Goal: Information Seeking & Learning: Learn about a topic

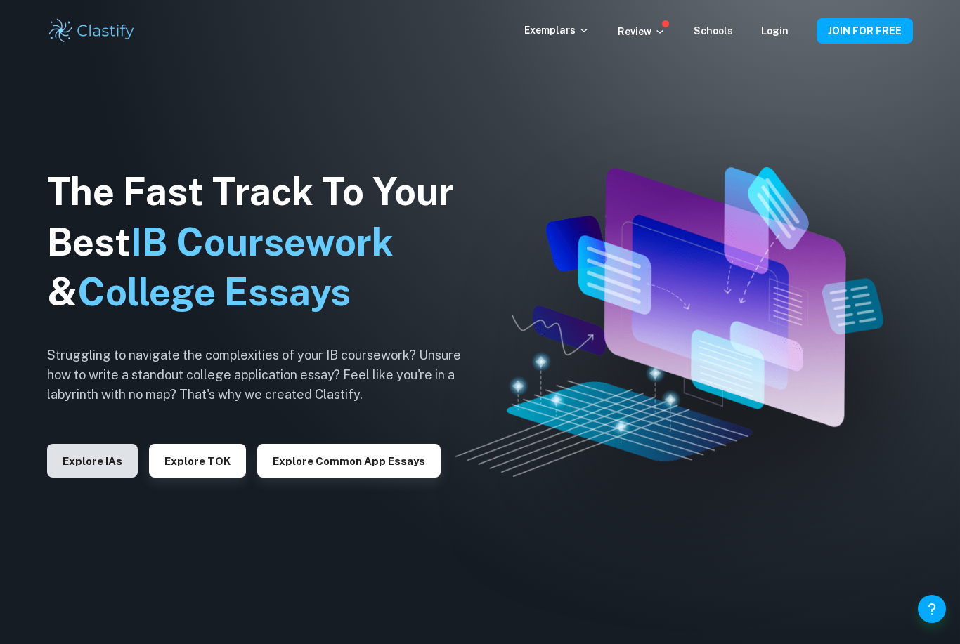
click at [93, 478] on button "Explore IAs" at bounding box center [92, 461] width 91 height 34
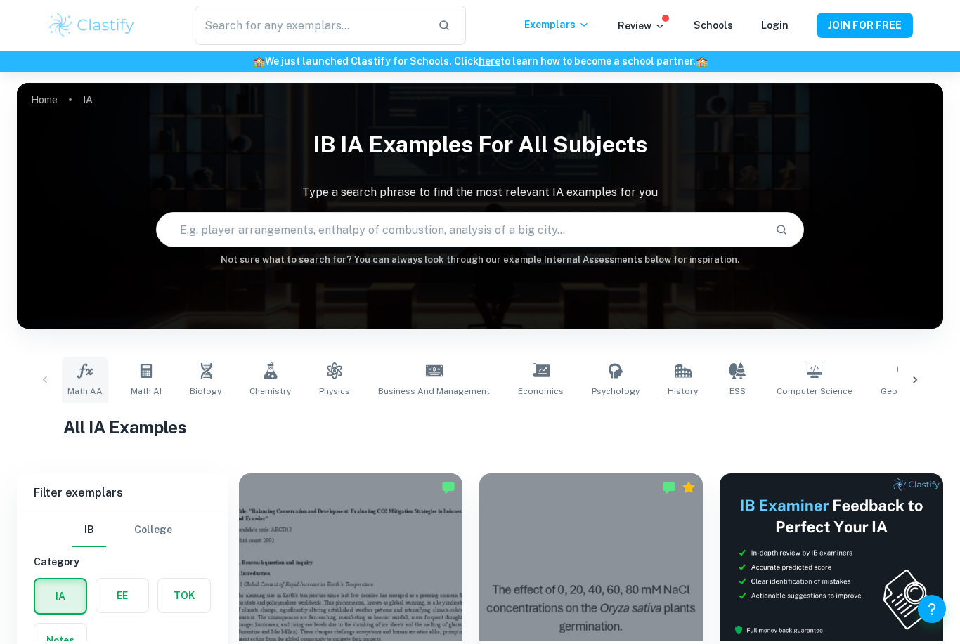
click at [90, 382] on link "Math AA" at bounding box center [85, 380] width 46 height 46
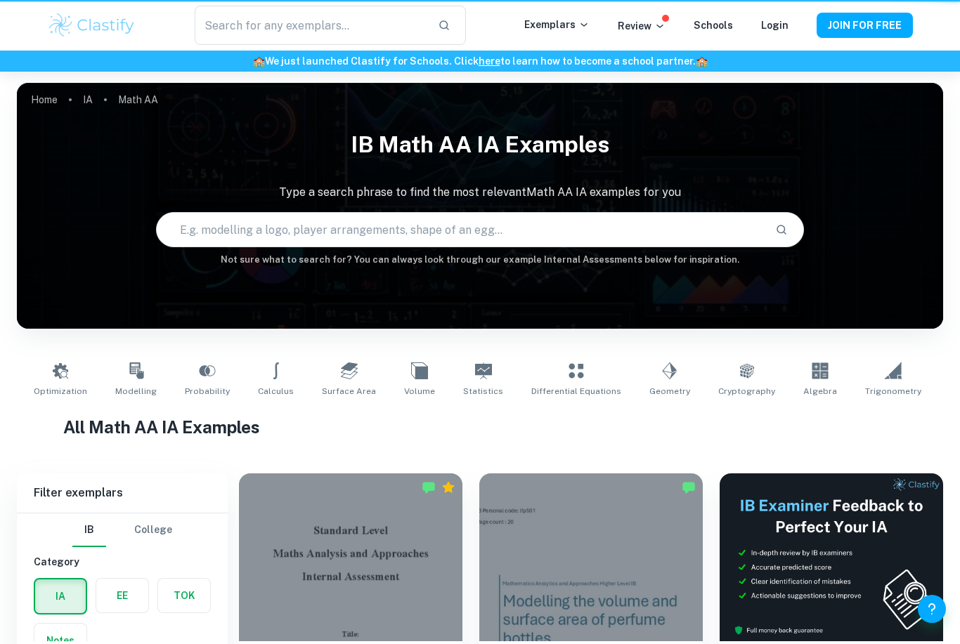
type input "Math AA"
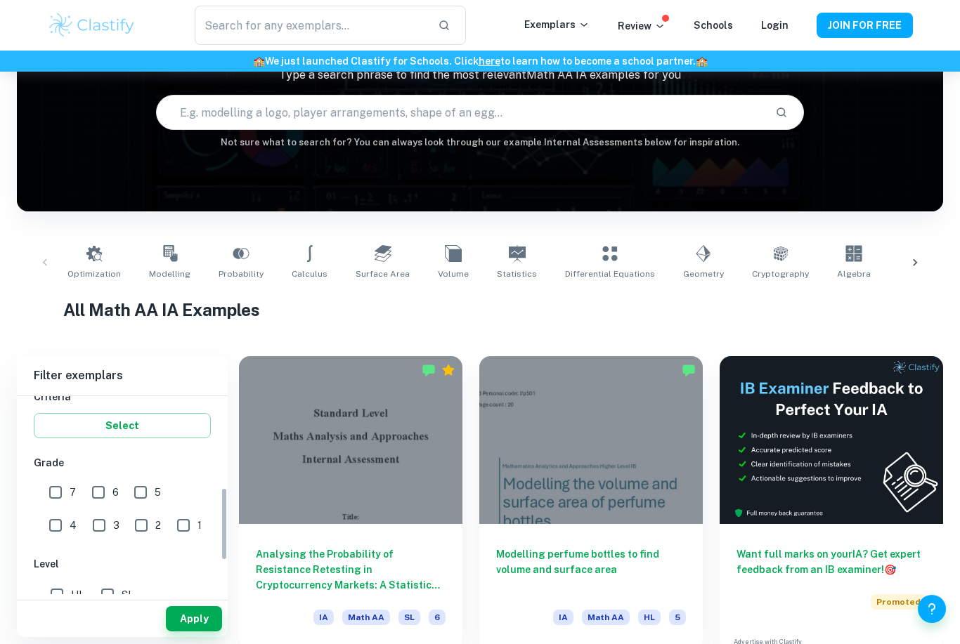
scroll to position [376, 0]
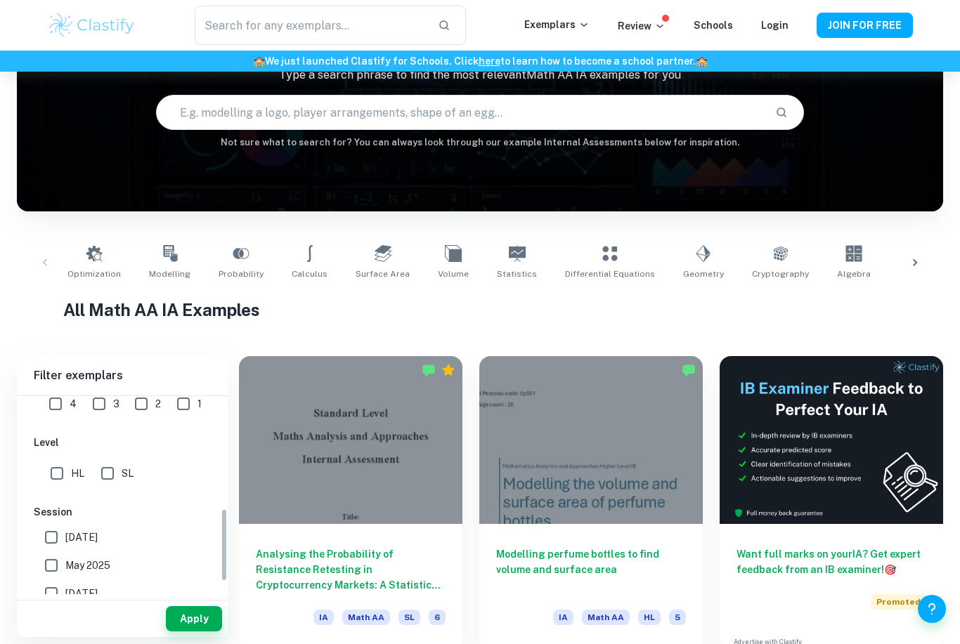
click at [45, 475] on input "HL" at bounding box center [57, 474] width 28 height 28
checkbox input "true"
click at [192, 632] on button "Apply" at bounding box center [194, 618] width 56 height 25
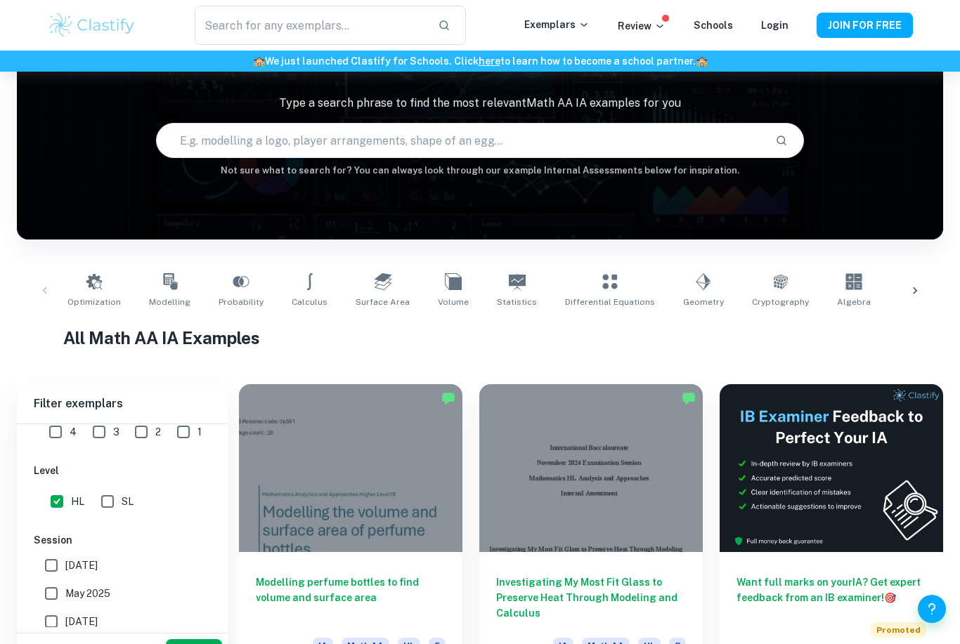
scroll to position [135, 0]
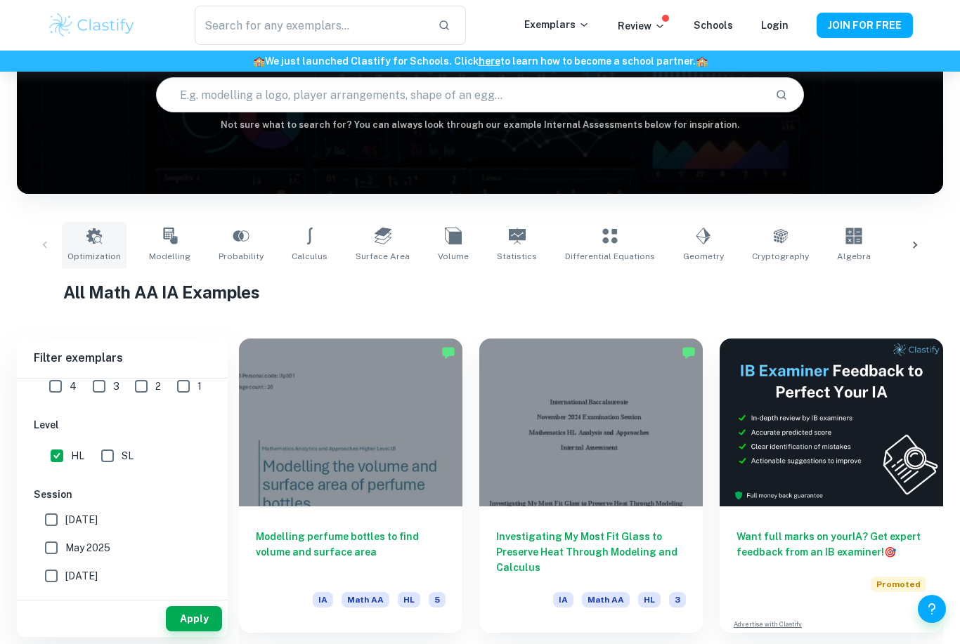
click at [102, 245] on link "Optimization" at bounding box center [94, 245] width 65 height 46
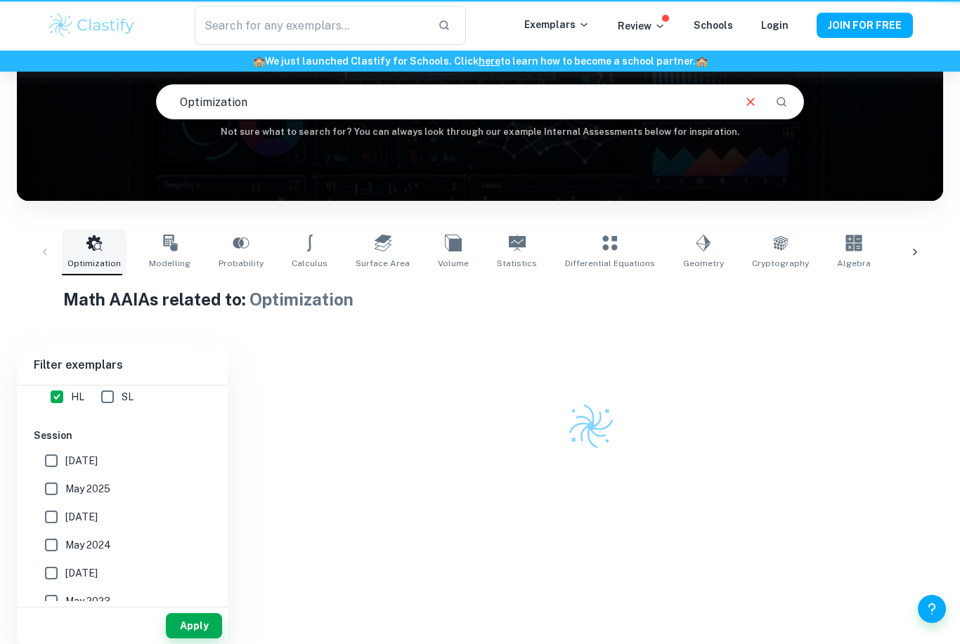
type input "Optimization"
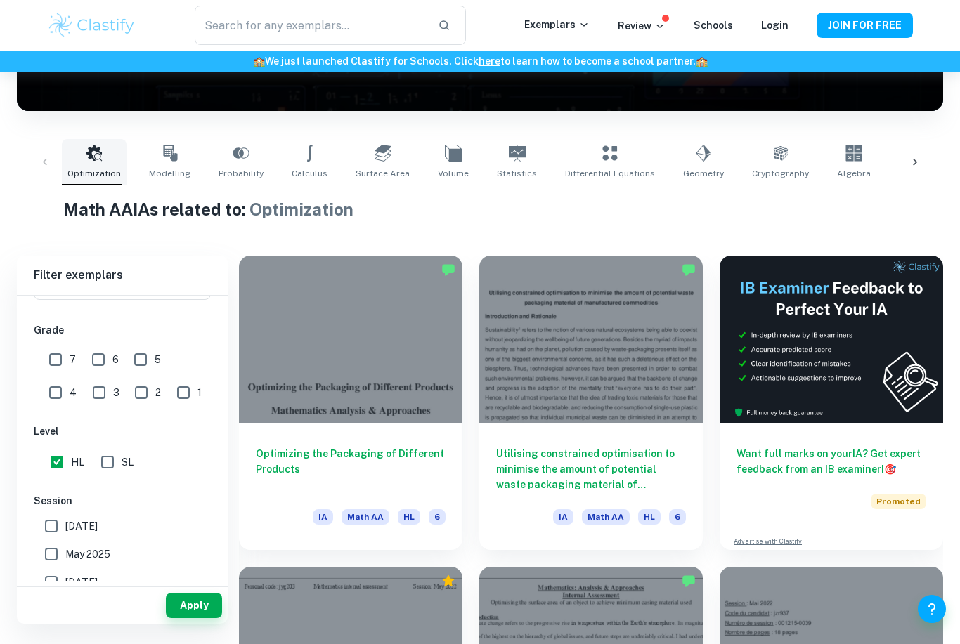
scroll to position [204, 0]
